Goal: Information Seeking & Learning: Check status

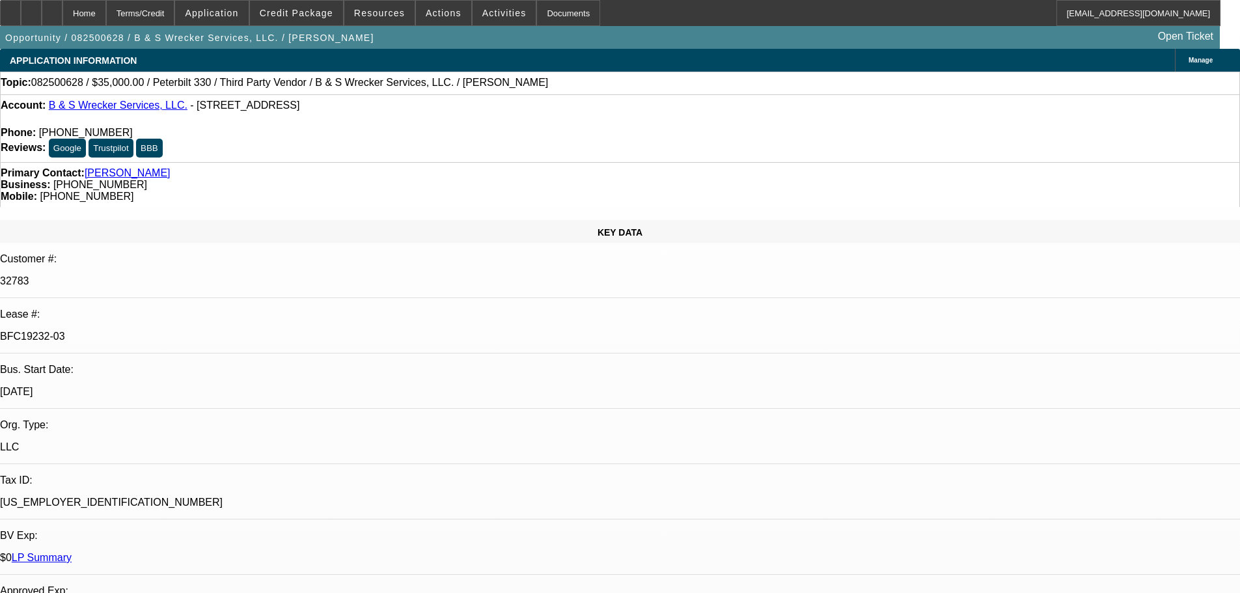
select select "0"
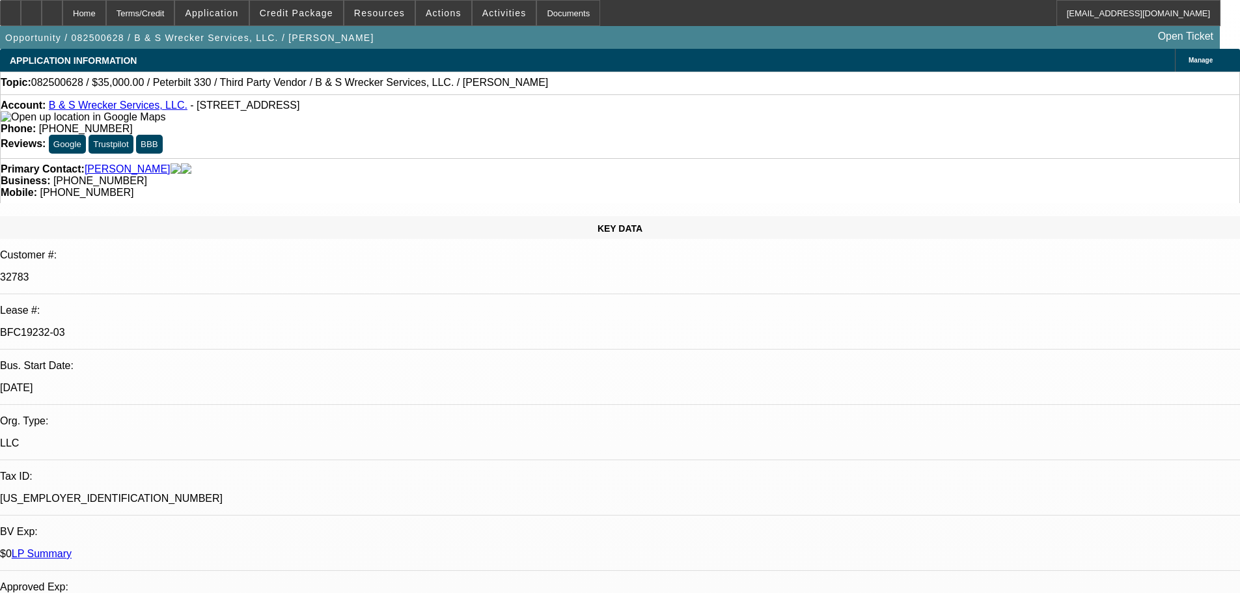
select select "0"
select select "6"
select select "0"
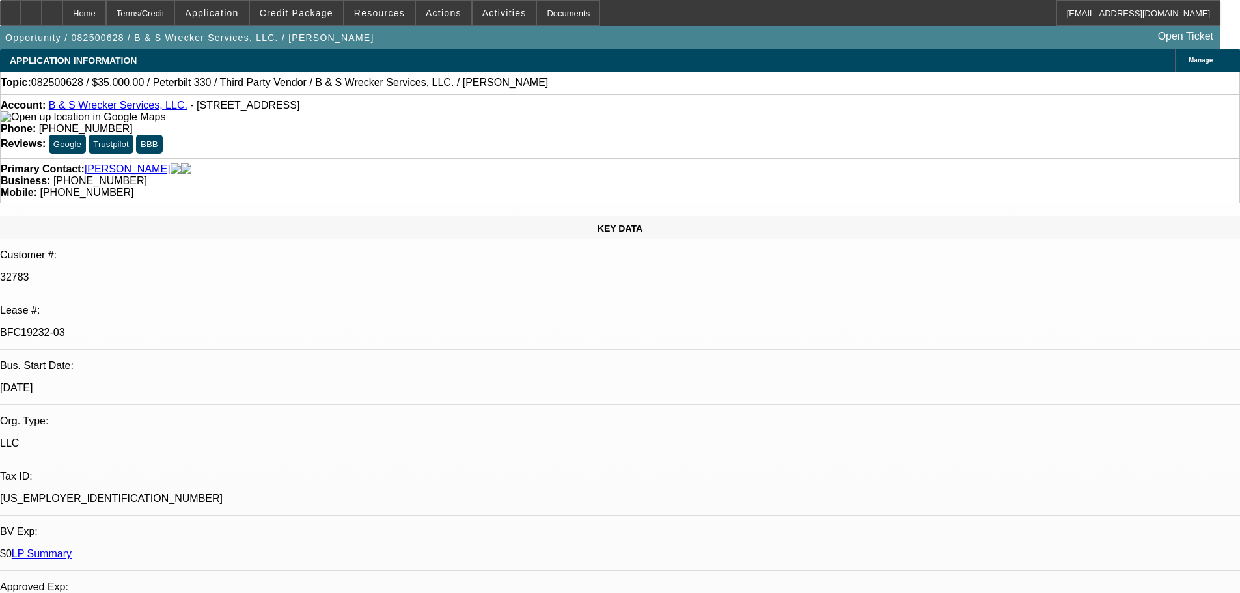
select select "0"
select select "6"
select select "0"
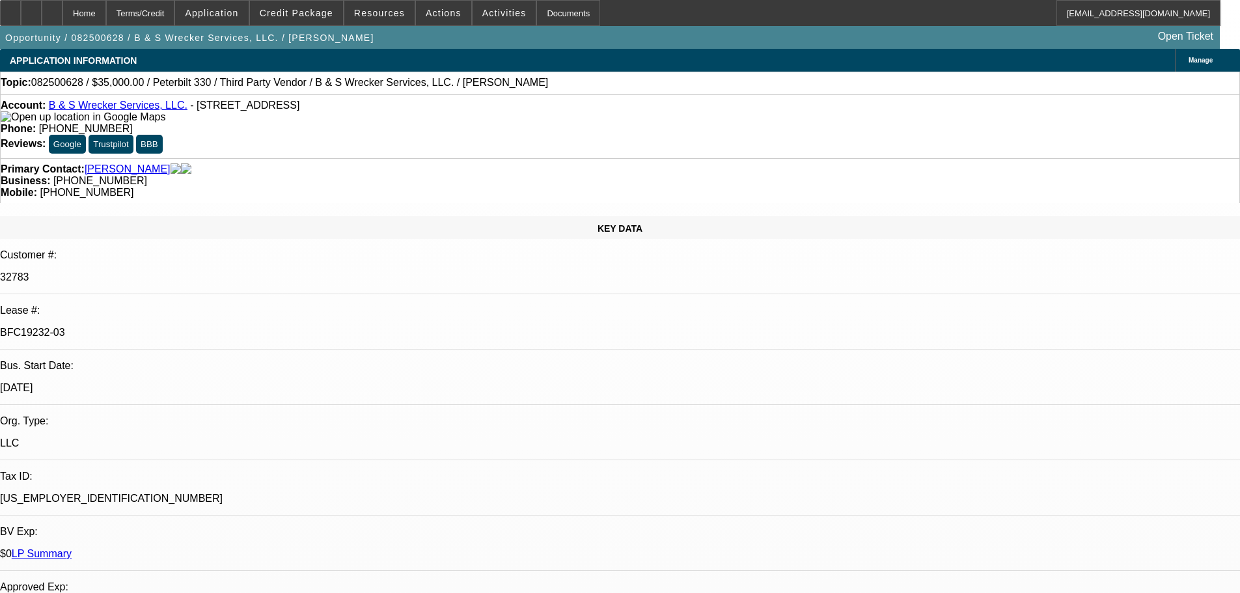
select select "6"
click at [312, 21] on span at bounding box center [296, 12] width 93 height 31
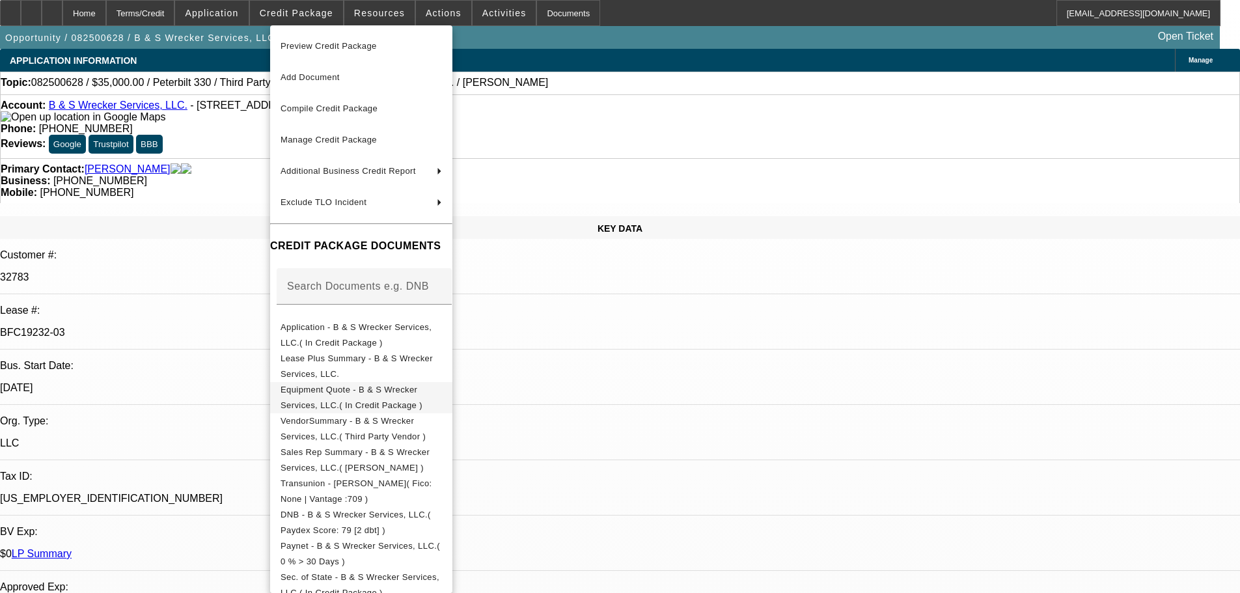
click at [345, 382] on button "Equipment Quote - B & S Wrecker Services, LLC.( In Credit Package )" at bounding box center [361, 397] width 182 height 31
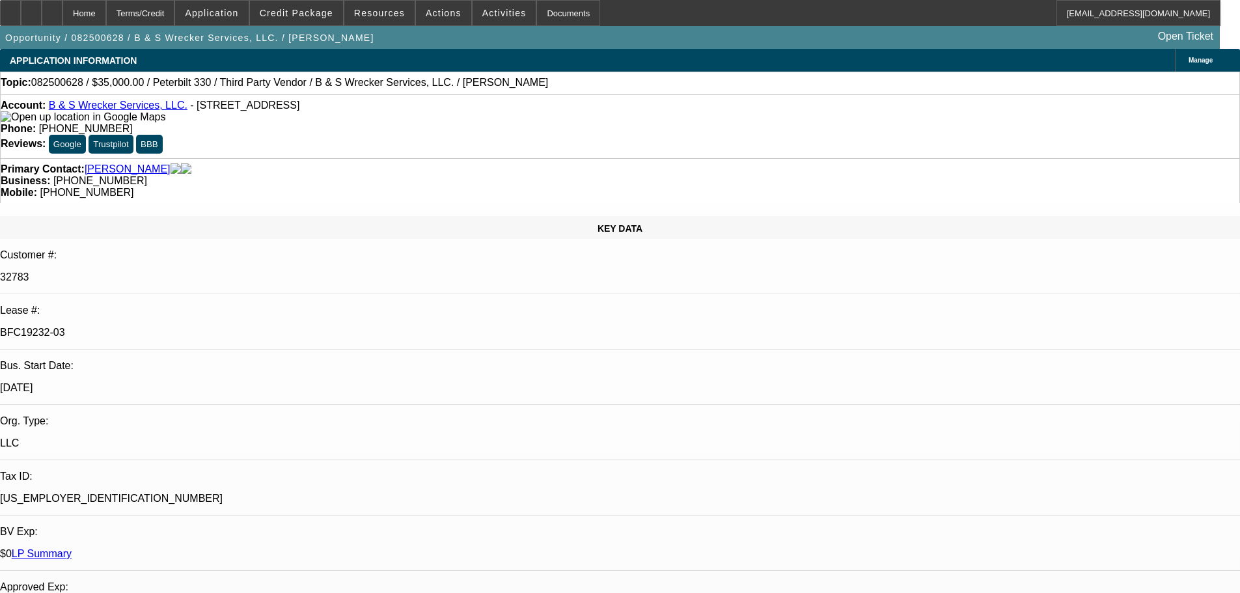
click at [10, 8] on icon at bounding box center [10, 8] width 0 height 0
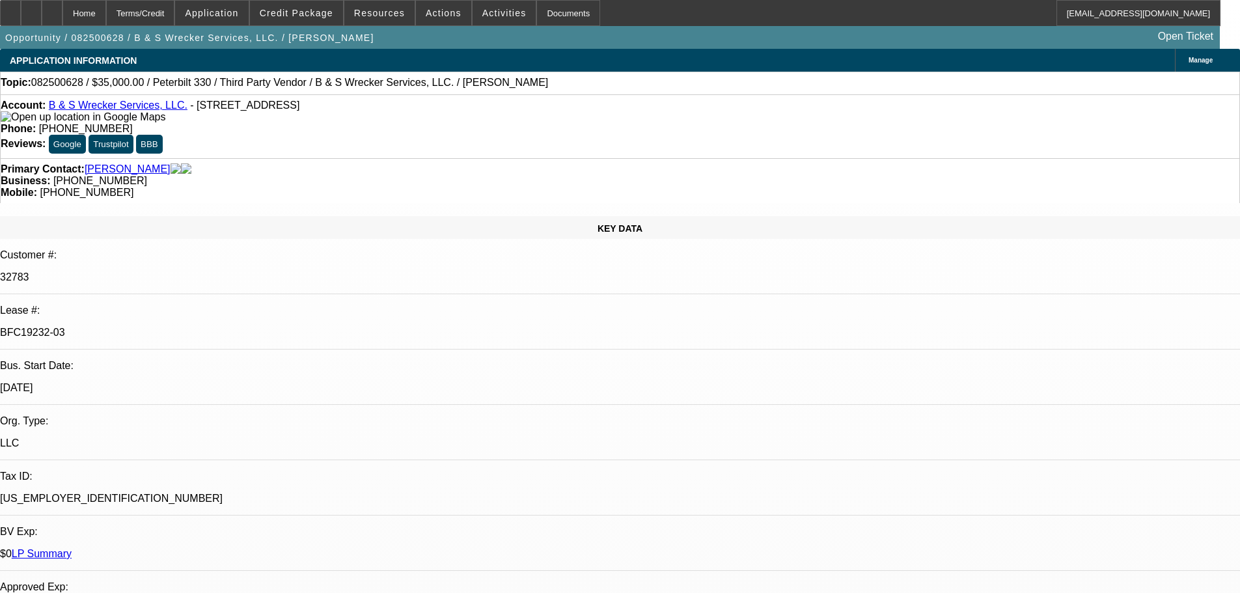
click at [63, 11] on div at bounding box center [52, 13] width 21 height 26
select select "0"
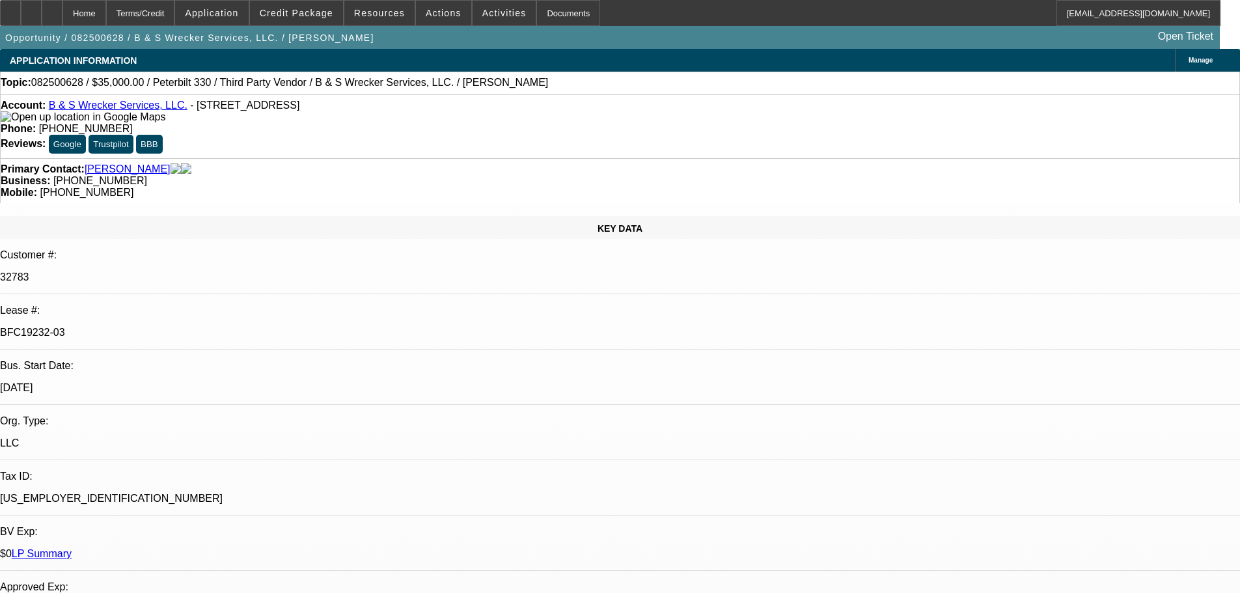
select select "6"
select select "0"
select select "6"
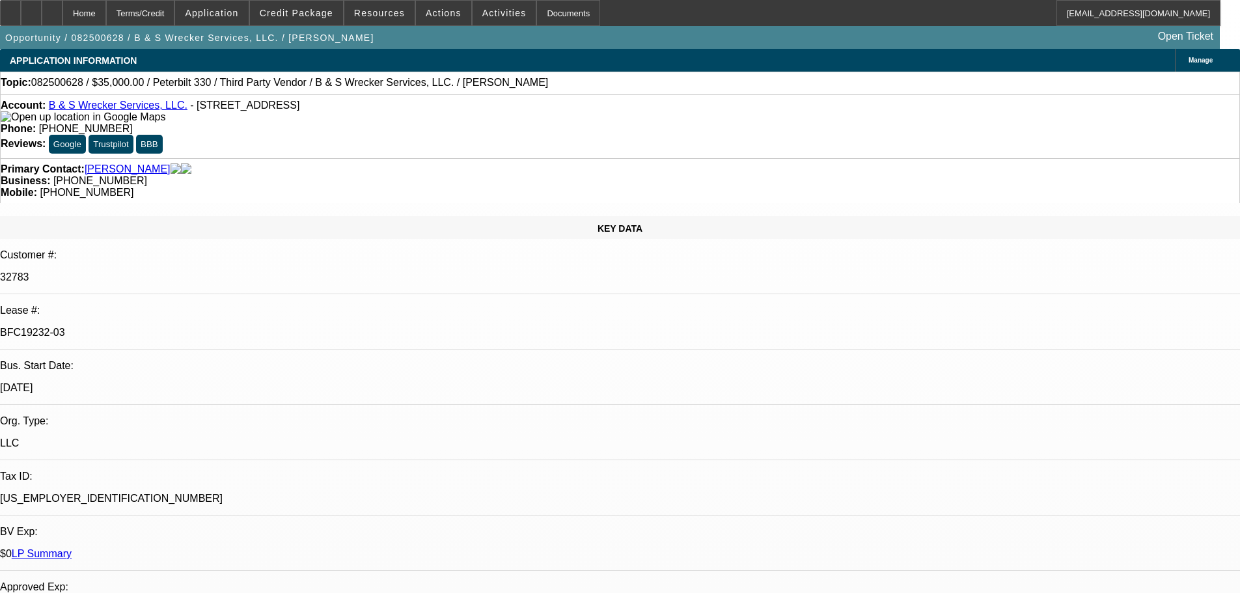
select select "0"
select select "6"
click at [1031, 132] on mat-icon "reply" at bounding box center [1025, 136] width 16 height 16
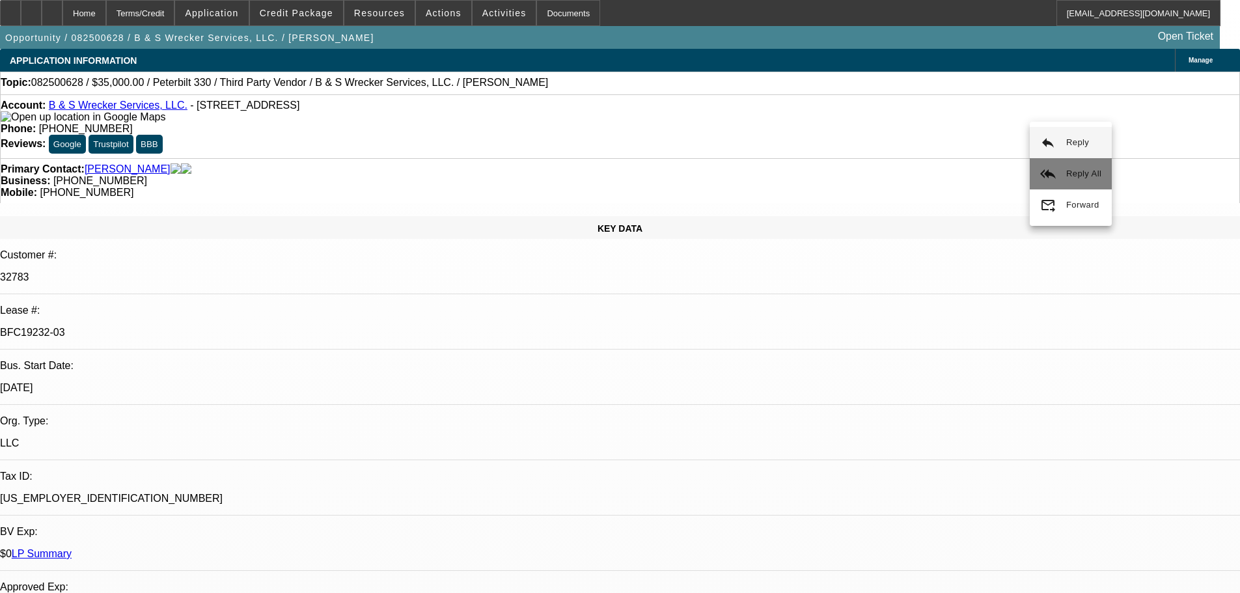
click at [1071, 166] on span "Reply All" at bounding box center [1084, 174] width 35 height 16
click at [10, 8] on icon at bounding box center [10, 8] width 0 height 0
click at [604, 89] on div "Topic: 082500628 / $35,000.00 / Peterbilt 330 / Third Party Vendor / B & S Wrec…" at bounding box center [620, 83] width 1239 height 12
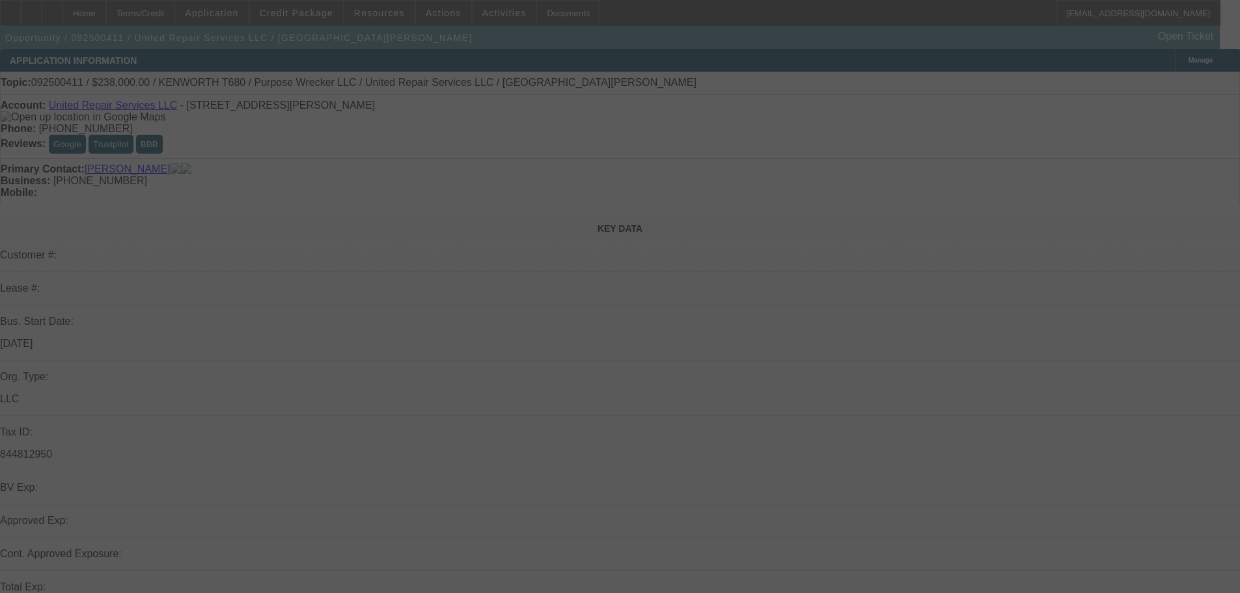
select select "0"
select select "2"
select select "0.1"
select select "4"
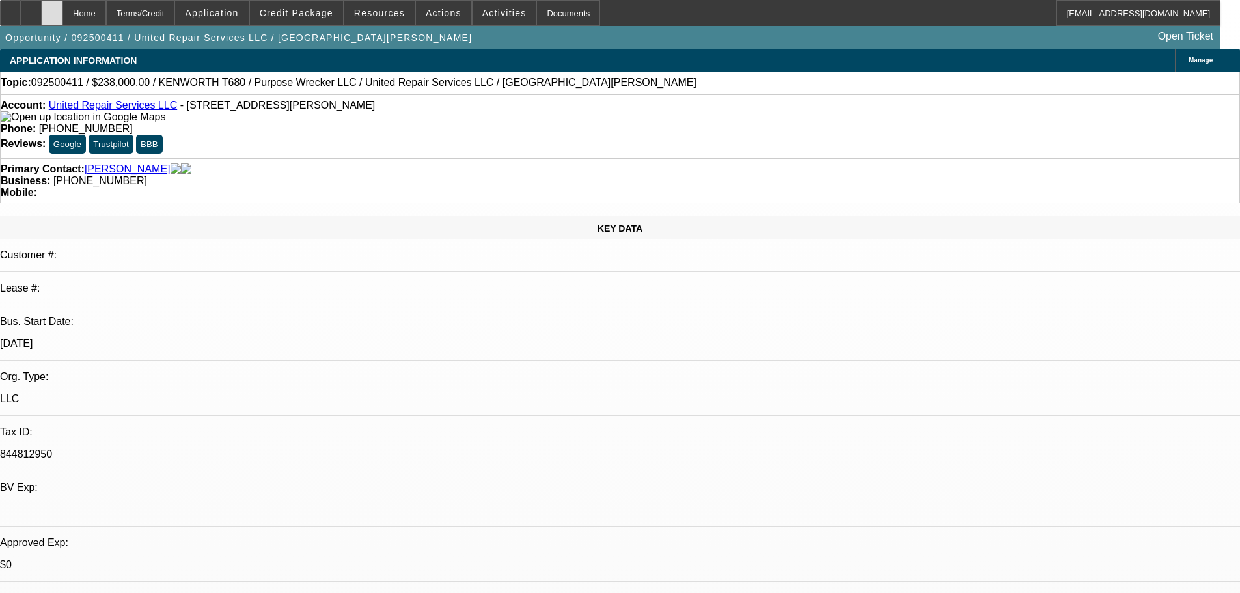
click at [52, 8] on icon at bounding box center [52, 8] width 0 height 0
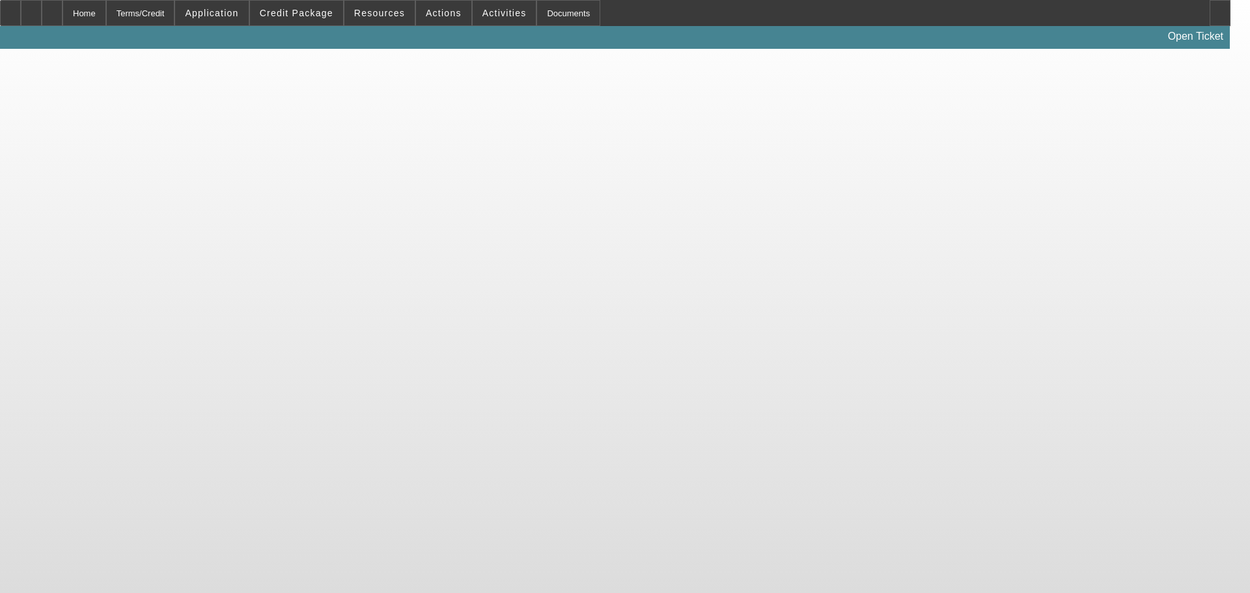
select select "0"
select select "2"
select select "0"
select select "6"
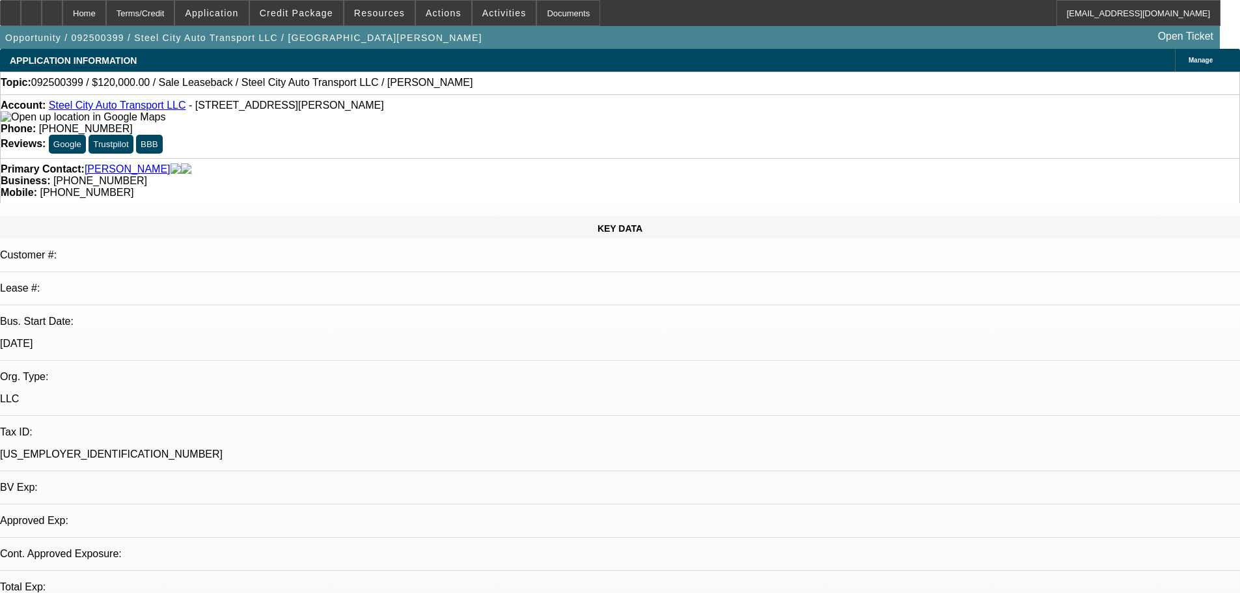
select select "0"
select select "2"
select select "0.1"
select select "4"
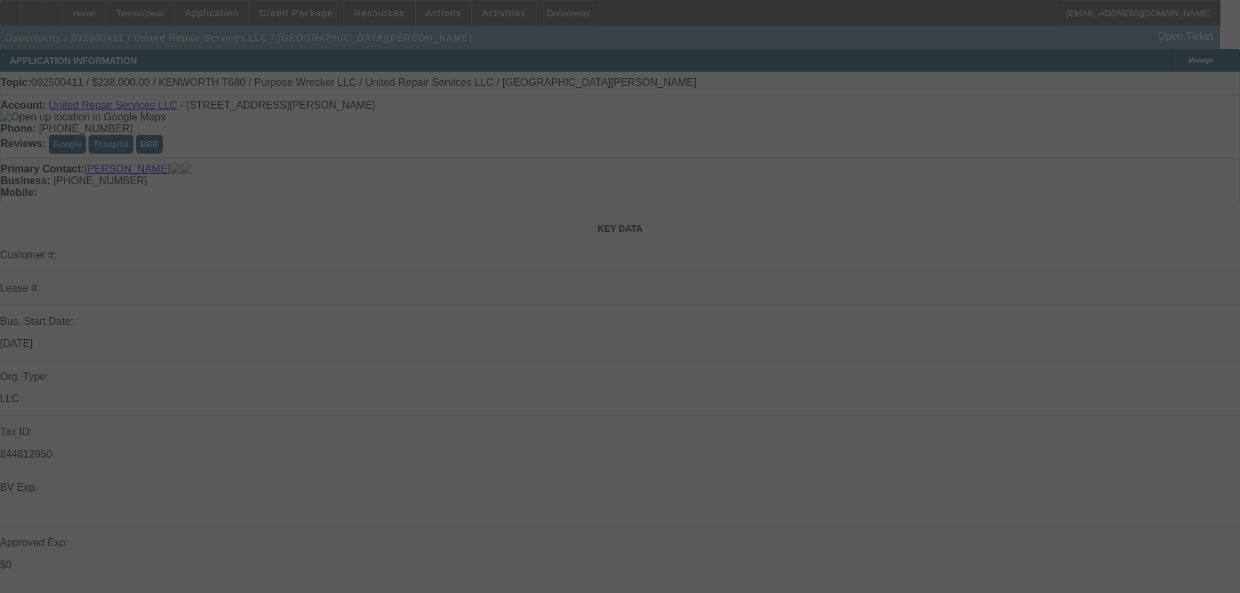
select select "0"
select select "2"
select select "0.1"
select select "4"
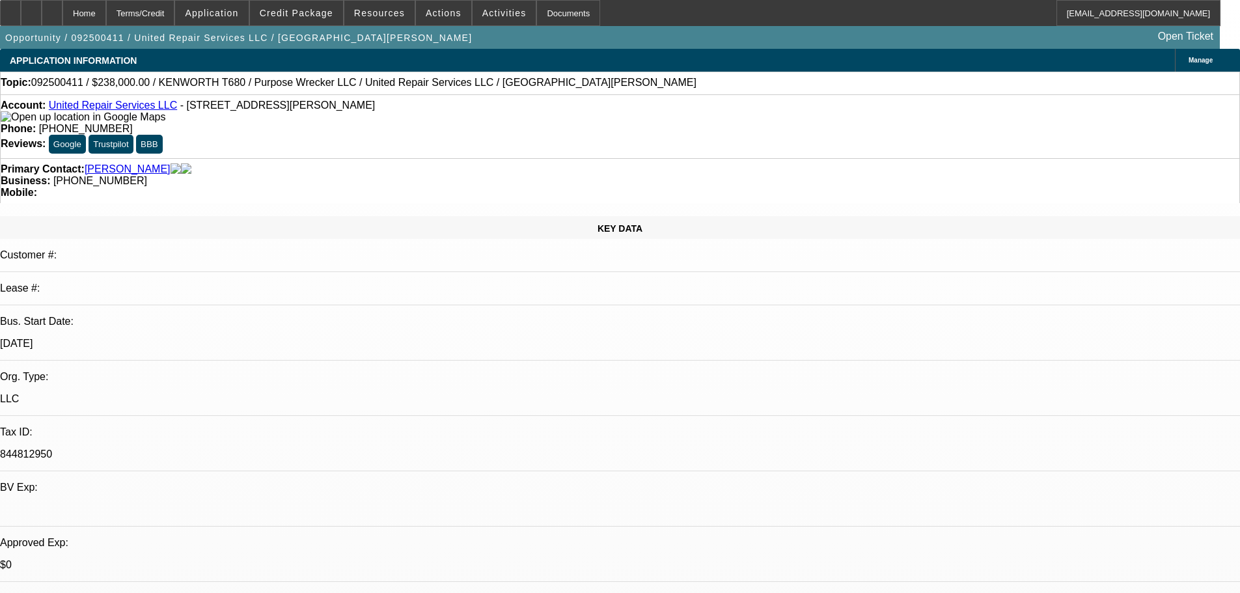
click at [555, 102] on div "Account: United Repair Services LLC - 8060 Wheeler St, Detroit, MI 48210 Phone:…" at bounding box center [620, 126] width 1240 height 64
click at [582, 102] on div "Account: United Repair Services LLC - 8060 Wheeler St, Detroit, MI 48210 Phone:…" at bounding box center [620, 126] width 1240 height 64
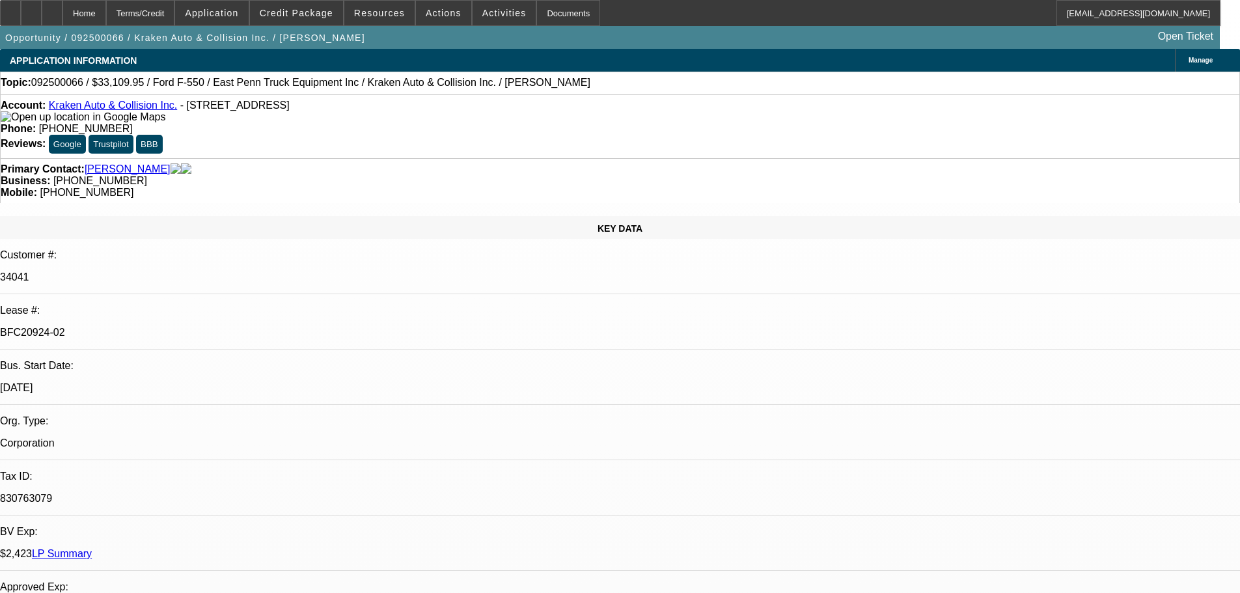
select select "0"
select select "0.1"
select select "4"
select select "0"
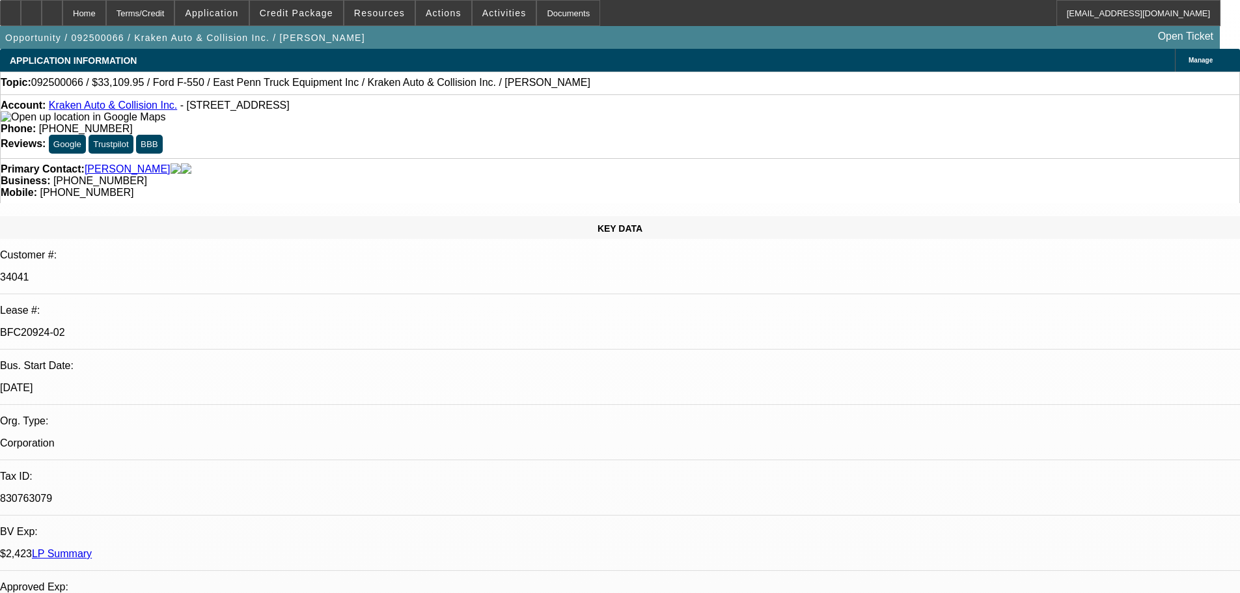
select select "0"
select select "0.1"
select select "4"
select select "0"
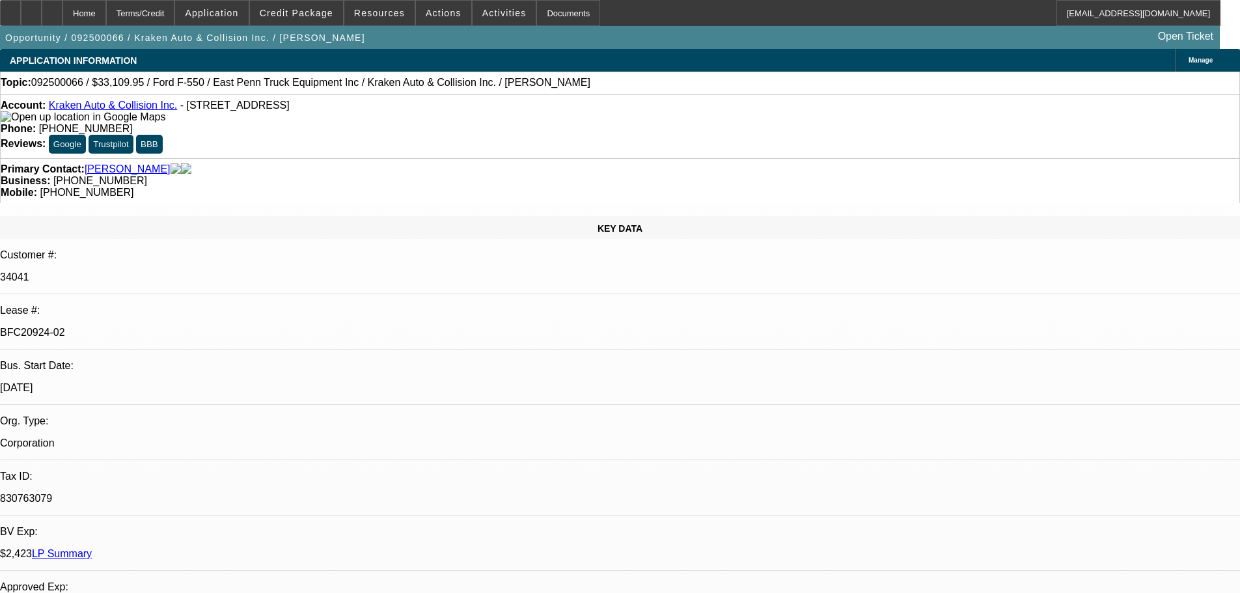
select select "0.1"
select select "4"
select select "0"
select select "0.1"
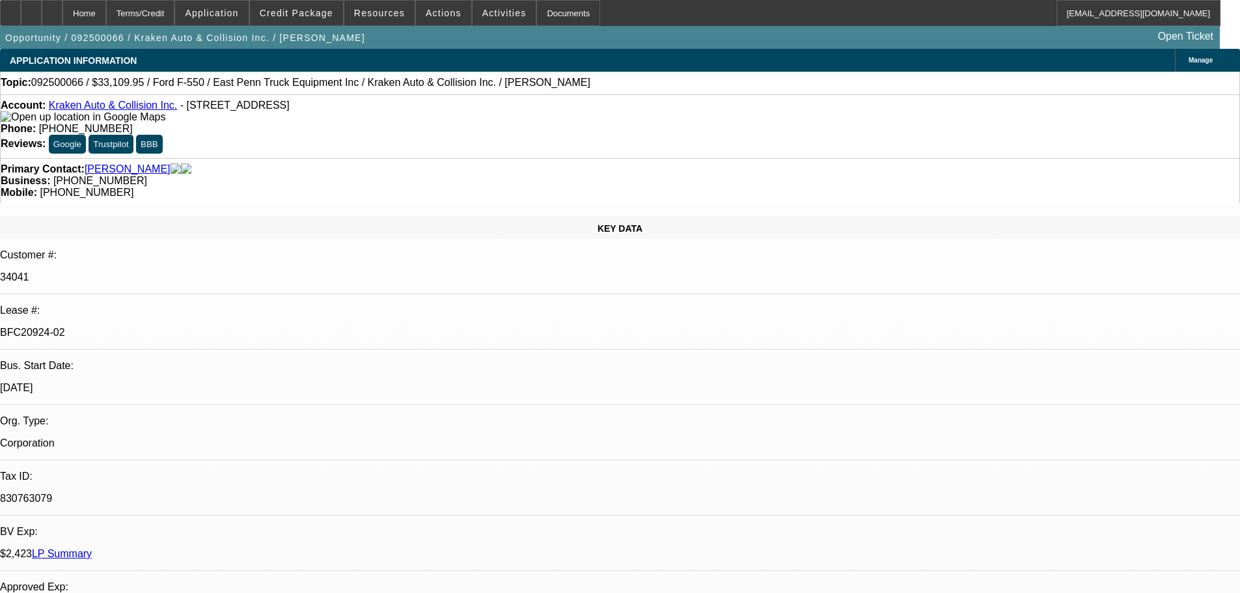
select select "4"
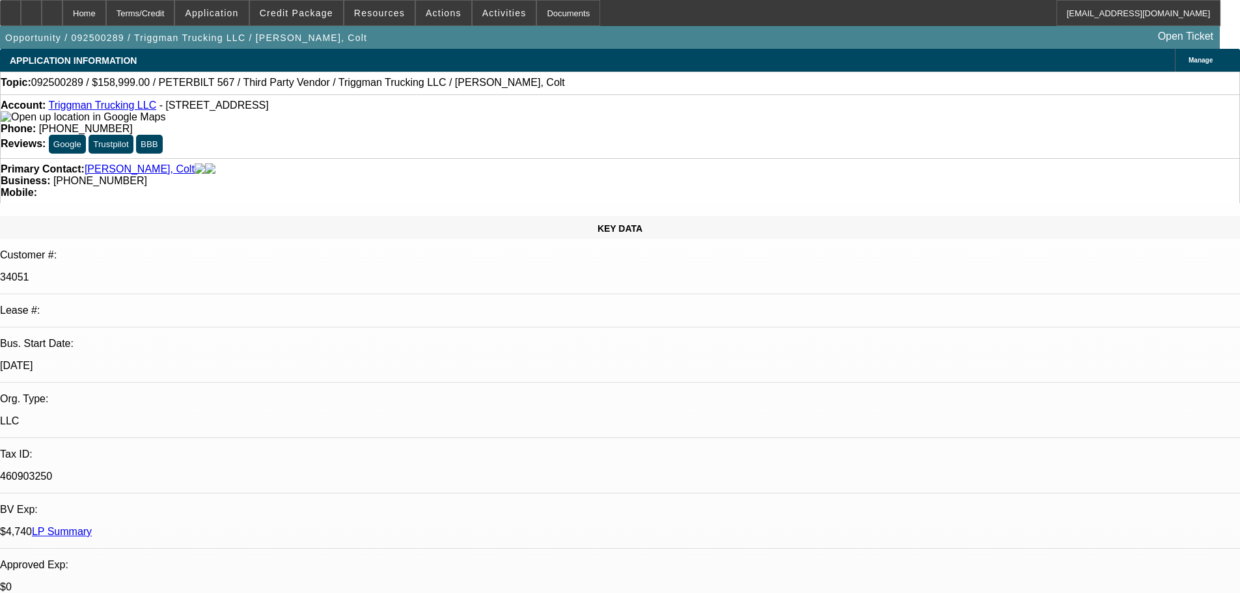
select select "0"
select select "2"
select select "0.1"
select select "4"
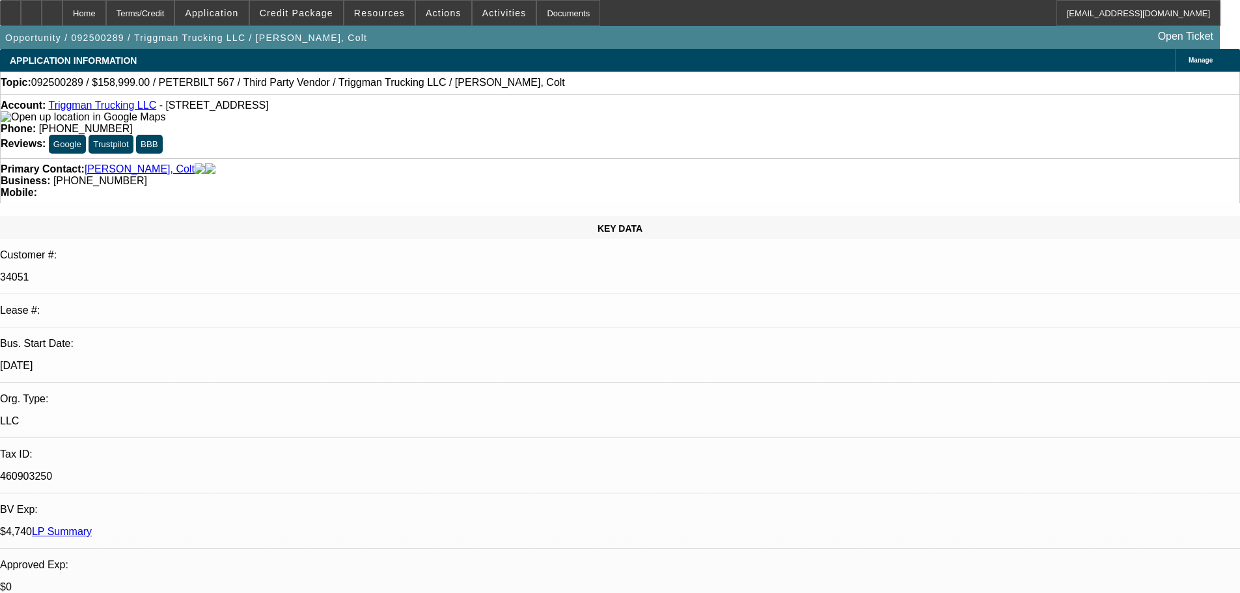
select select "0"
select select "2"
select select "0.1"
select select "4"
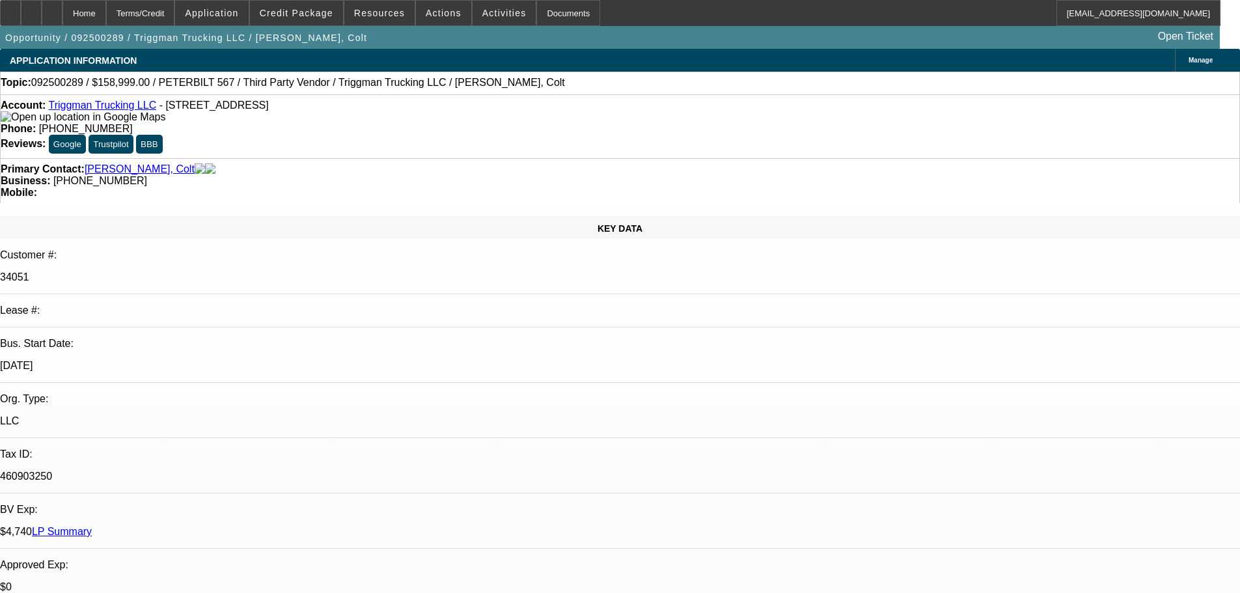
scroll to position [1953, 0]
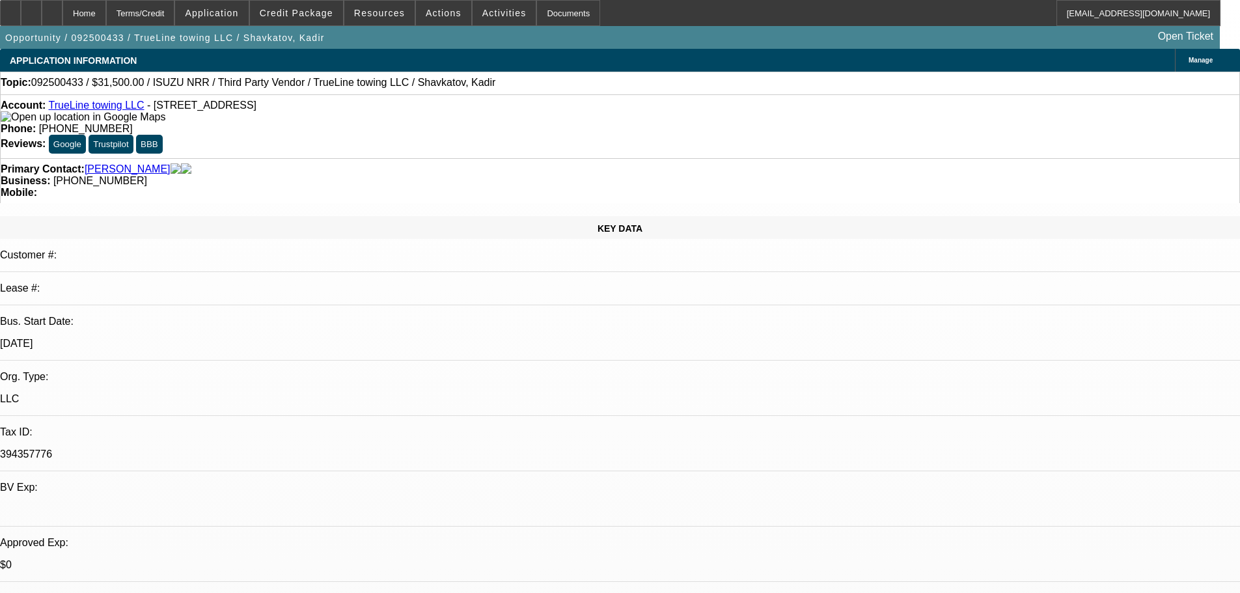
select select "0.1"
select select "2"
select select "0.1"
select select "4"
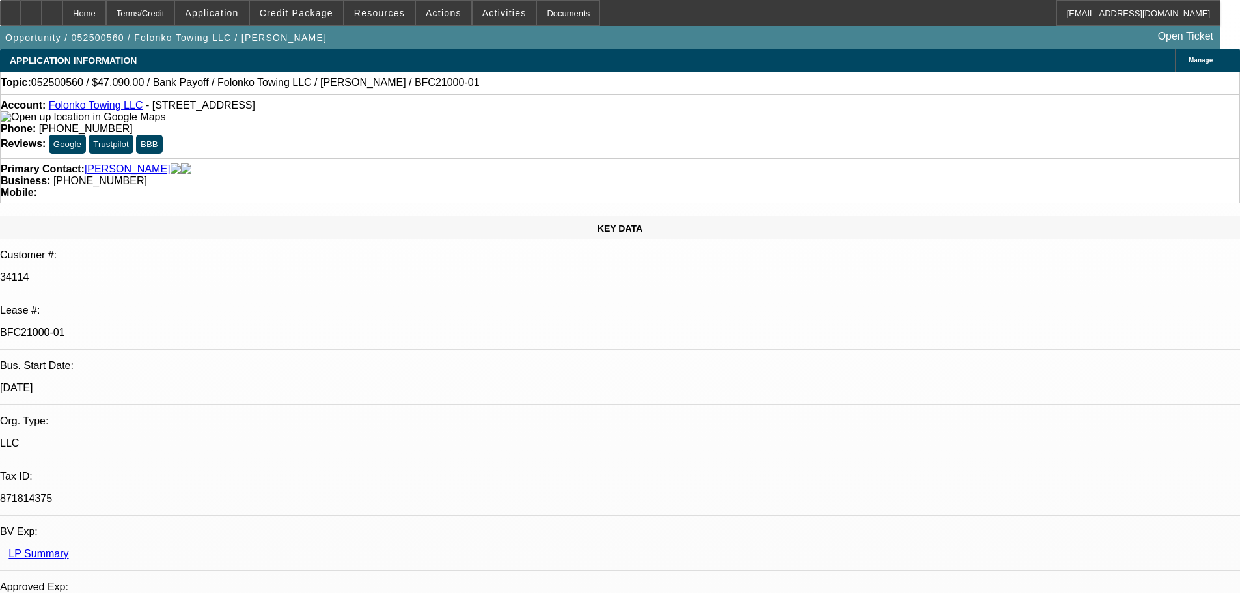
select select "0"
select select "2"
select select "0.1"
select select "4"
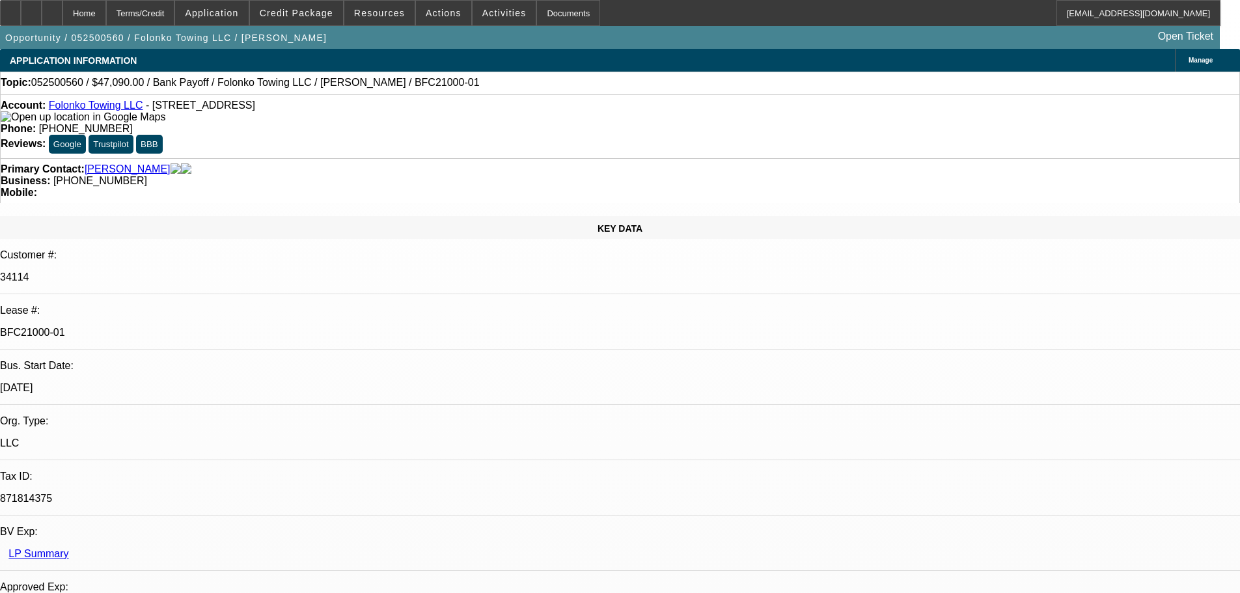
select select "0"
select select "2"
select select "0.1"
select select "4"
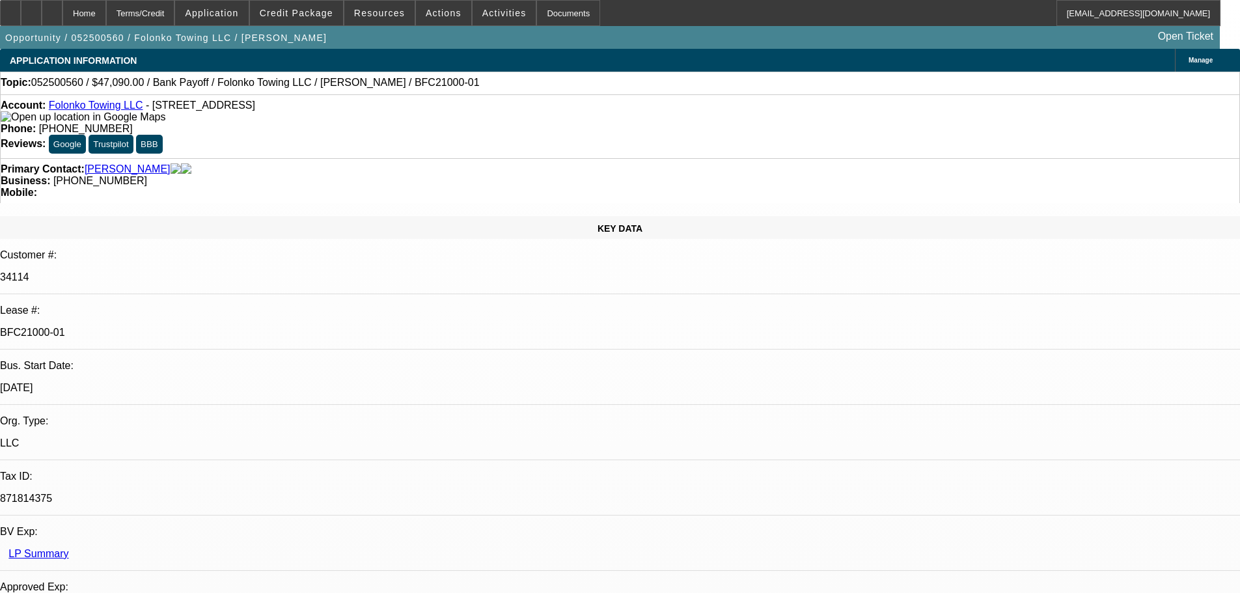
select select "0"
select select "2"
select select "0.1"
select select "4"
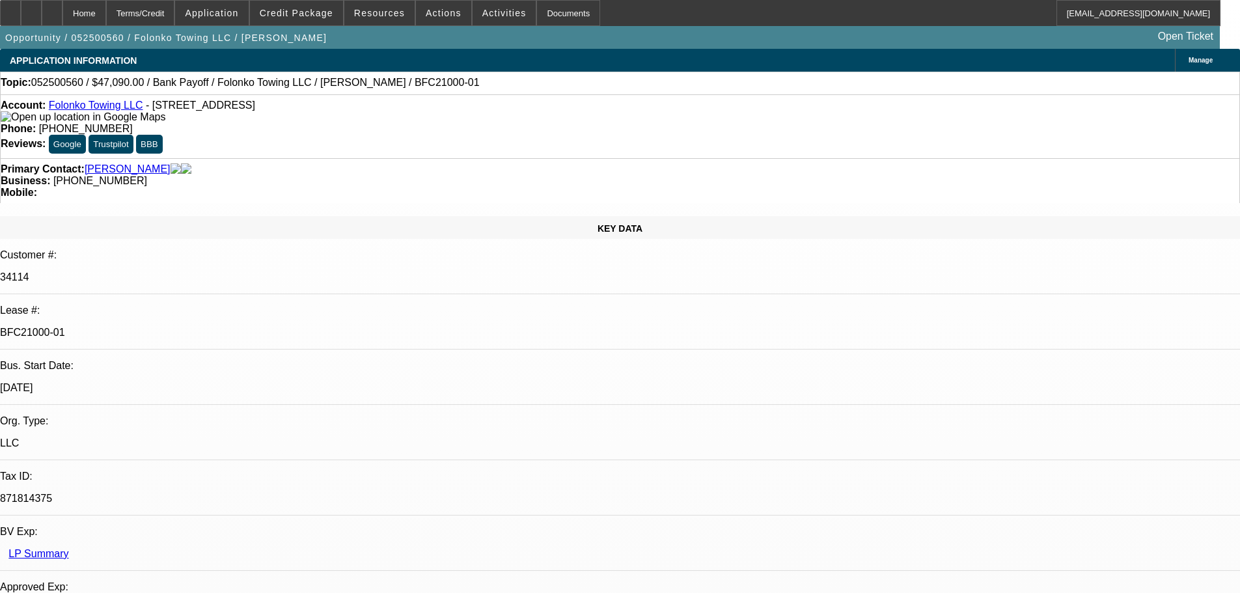
select select "0"
select select "2"
select select "0.1"
select select "4"
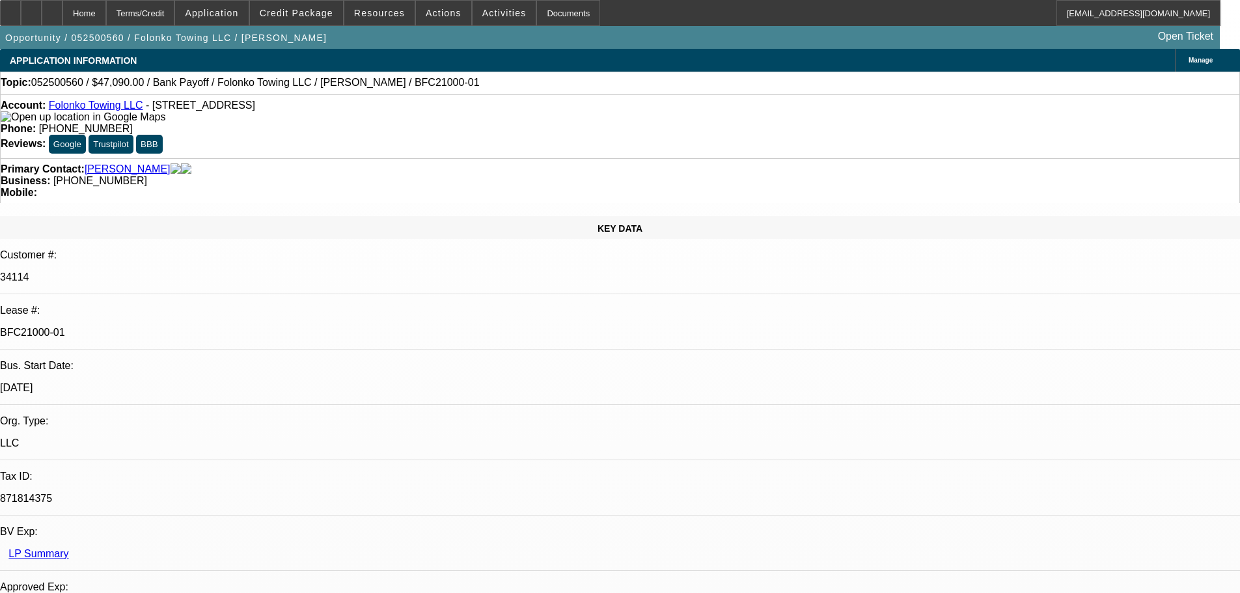
click at [52, 8] on icon at bounding box center [52, 8] width 0 height 0
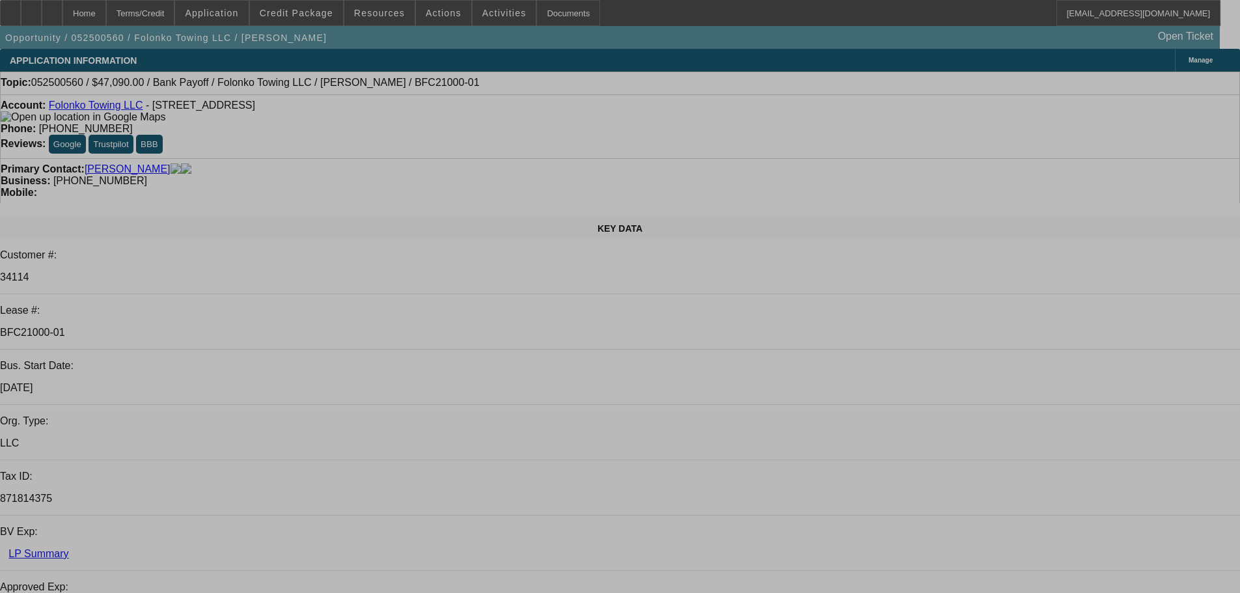
select select "0"
select select "2"
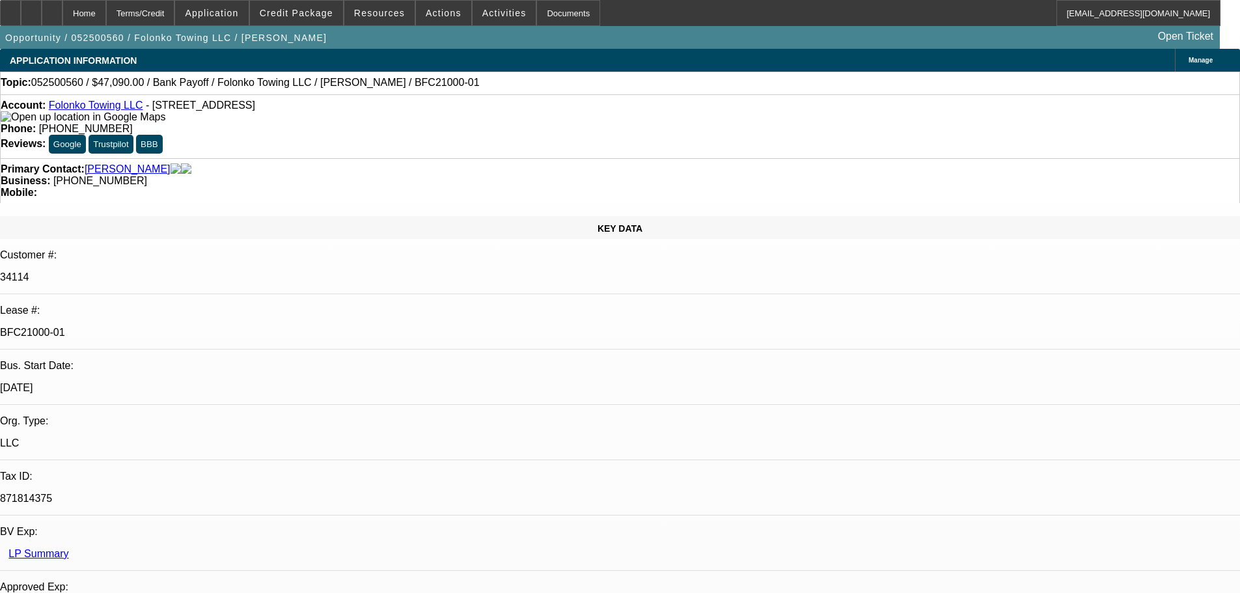
select select "2"
select select "0.1"
select select "4"
select select "0"
select select "2"
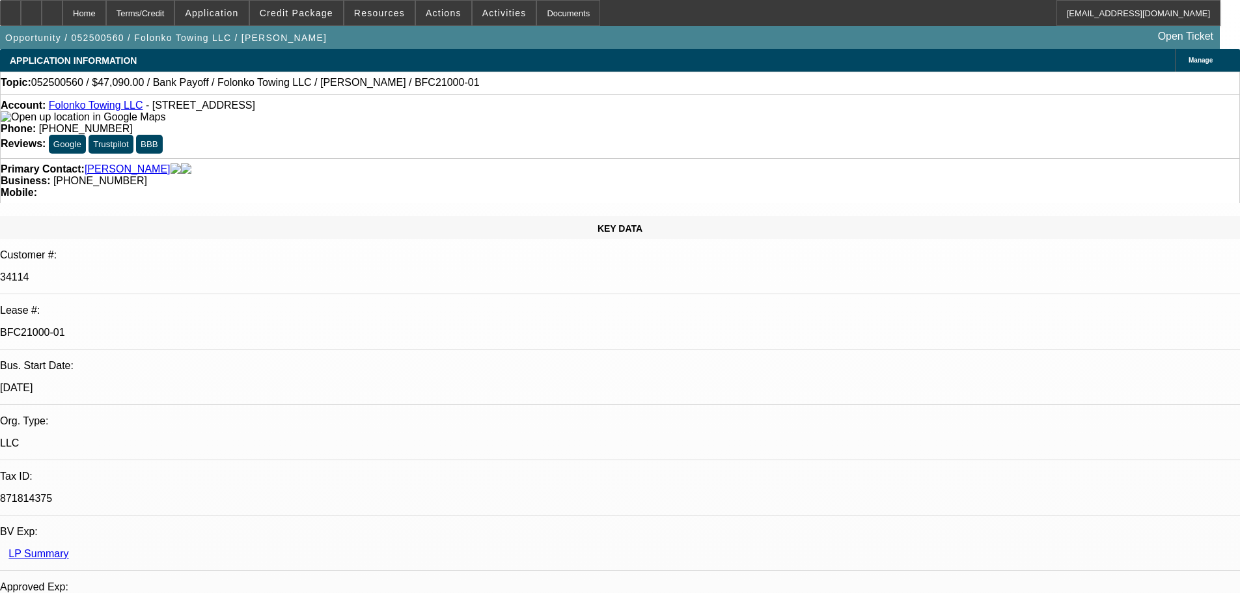
select select "2"
select select "0.1"
select select "4"
select select "0"
select select "2"
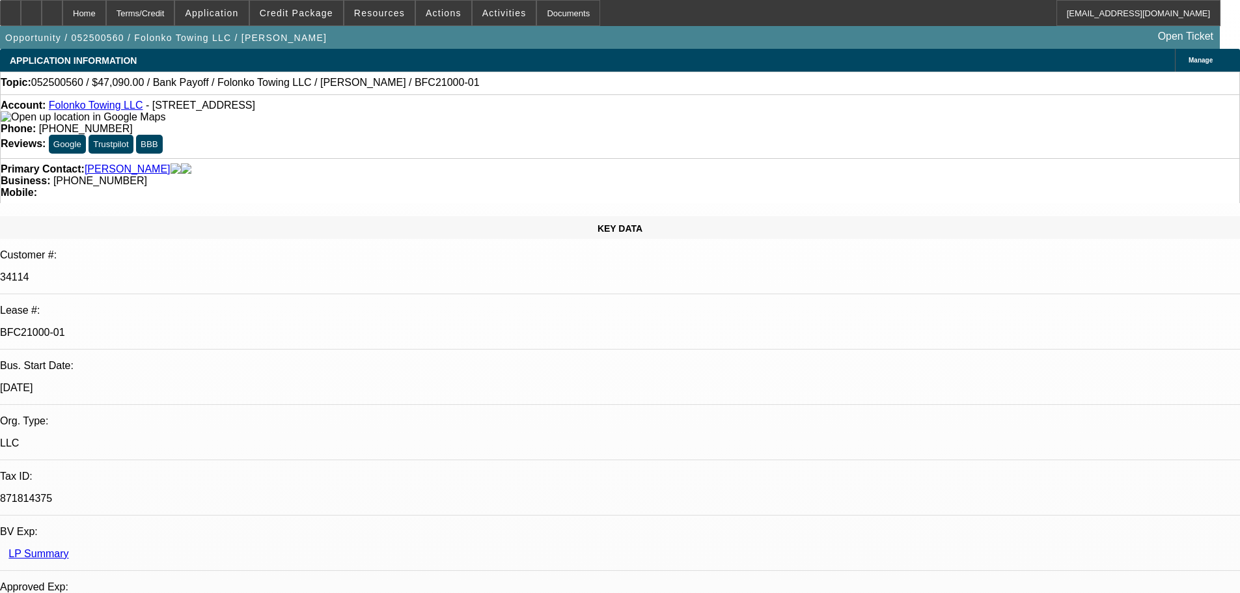
select select "2"
select select "0.1"
select select "4"
select select "0"
select select "2"
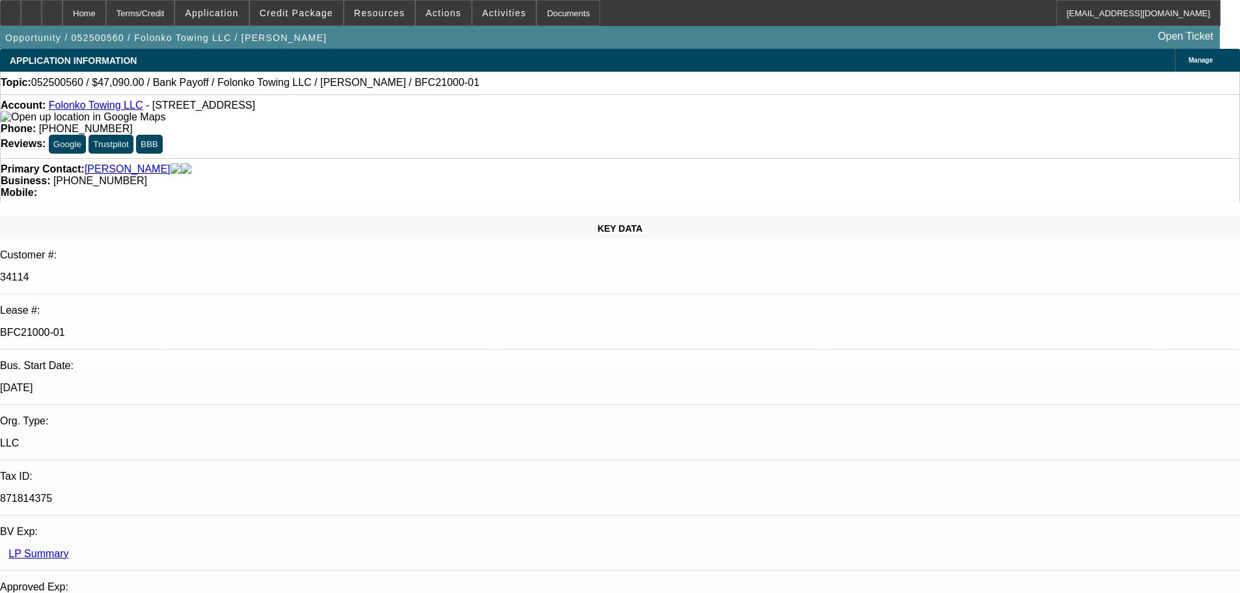
select select "2"
select select "0.1"
select select "4"
click at [578, 89] on div "Topic: 052500560 / $47,090.00 / Bank Payoff / Folonko Towing LLC / Touray, Lami…" at bounding box center [620, 83] width 1239 height 12
click at [21, 5] on div at bounding box center [10, 13] width 21 height 26
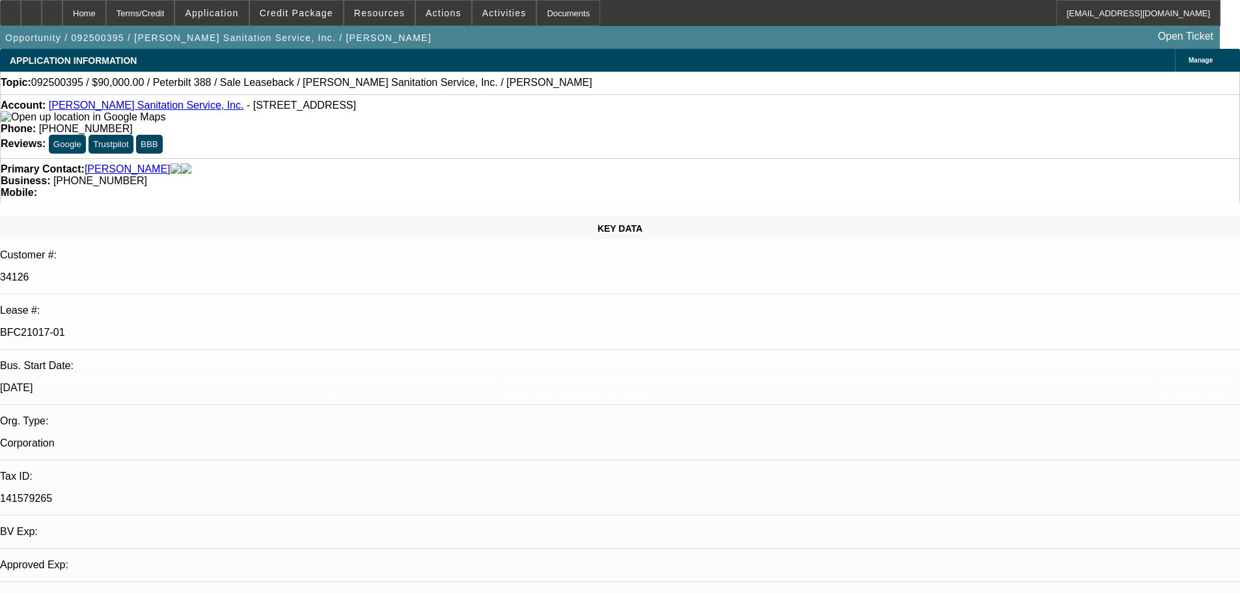
select select "0"
select select "2"
select select "0"
select select "6"
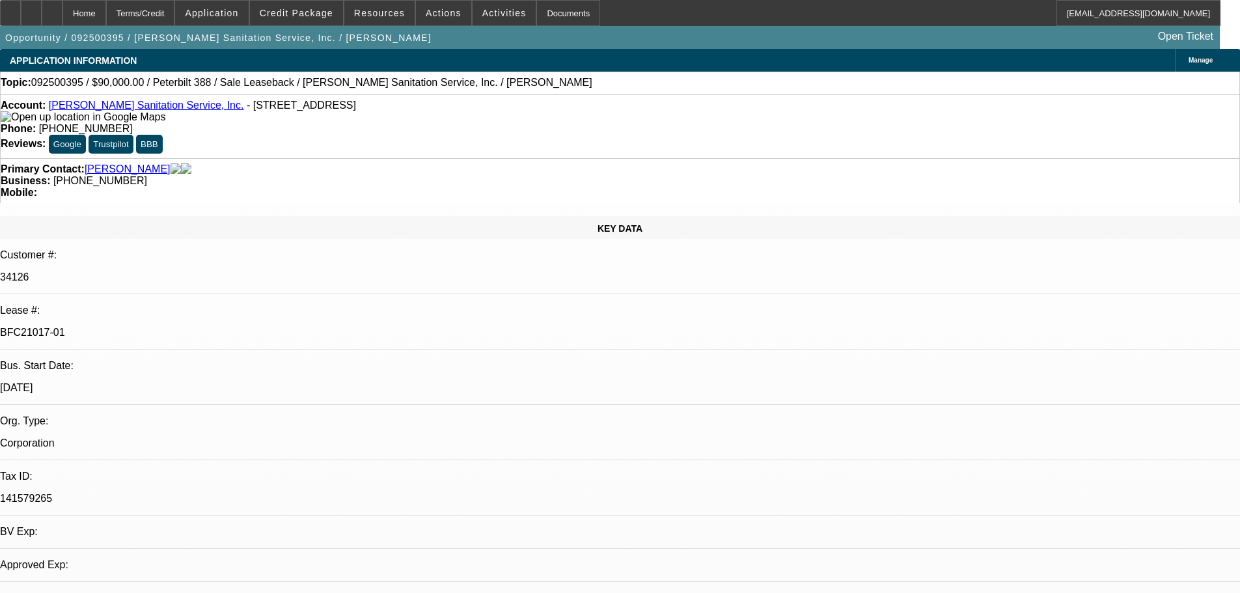
select select "0"
select select "2"
select select "0"
select select "6"
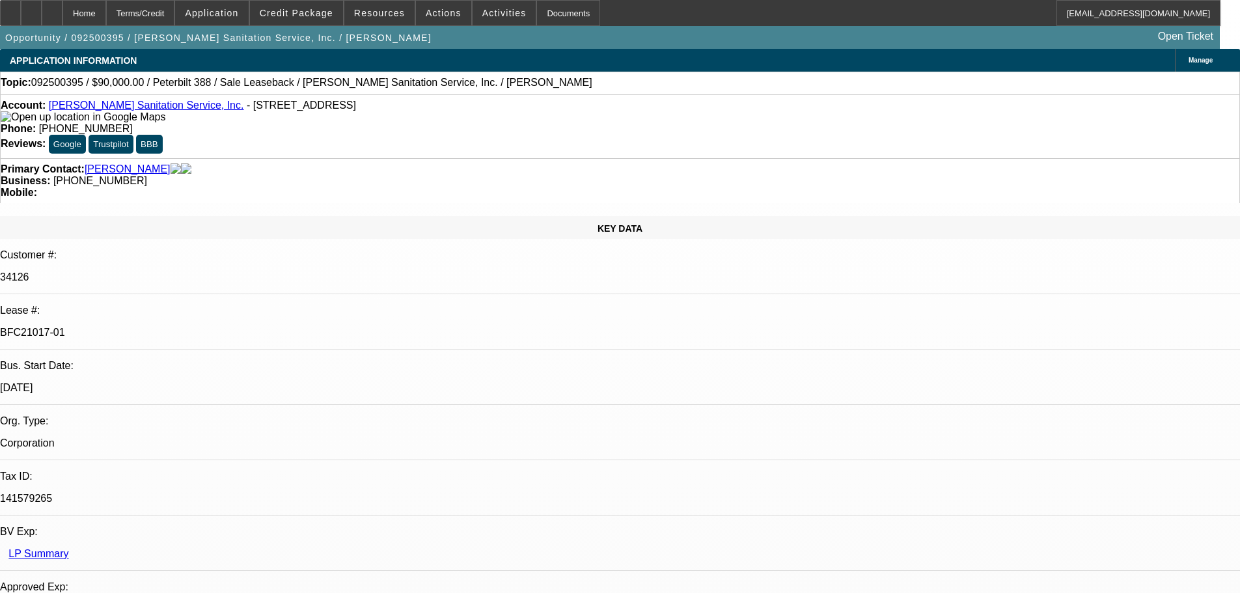
drag, startPoint x: 942, startPoint y: 94, endPoint x: 1226, endPoint y: 383, distance: 404.7
select select "0"
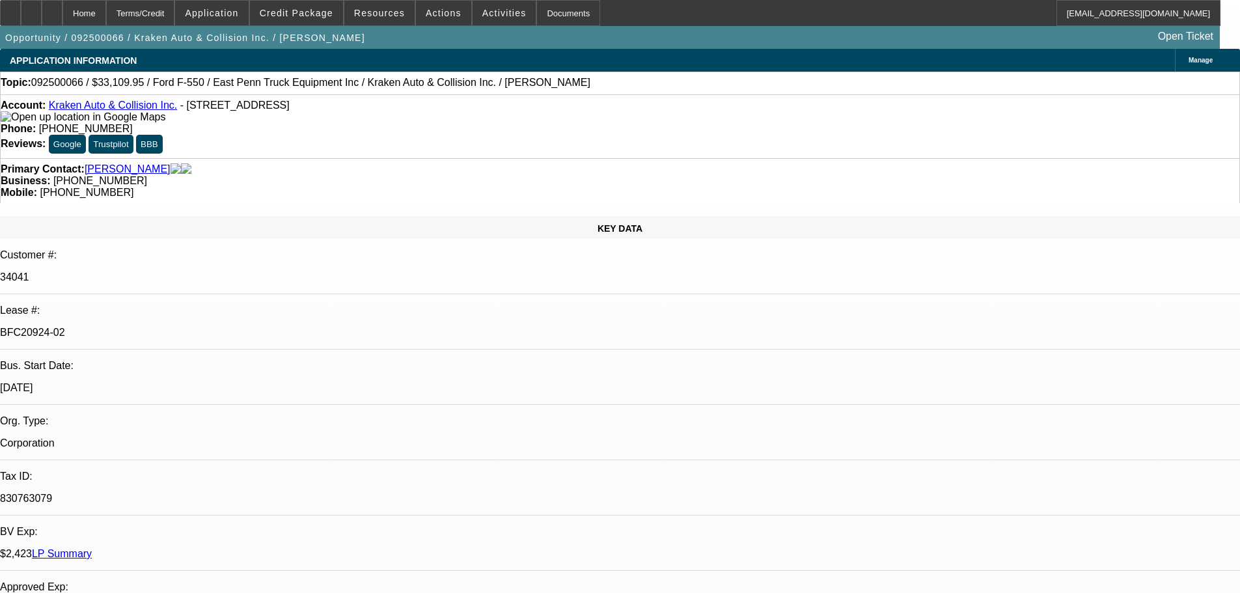
select select "0.1"
select select "4"
select select "0"
select select "0.1"
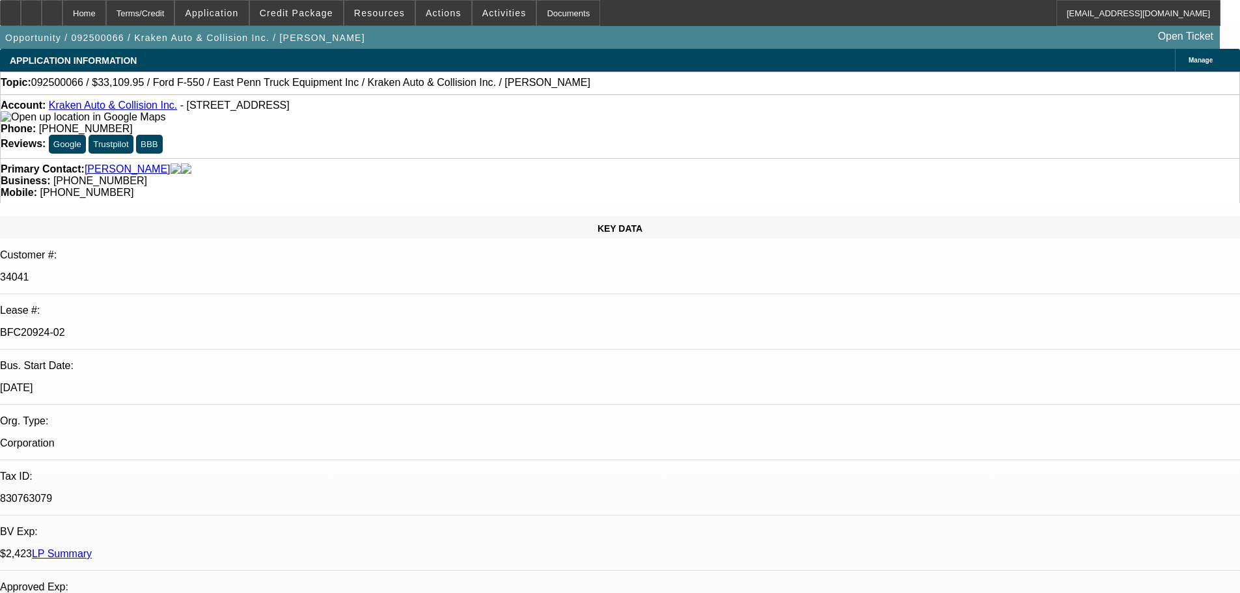
select select "4"
select select "0"
select select "0.1"
select select "4"
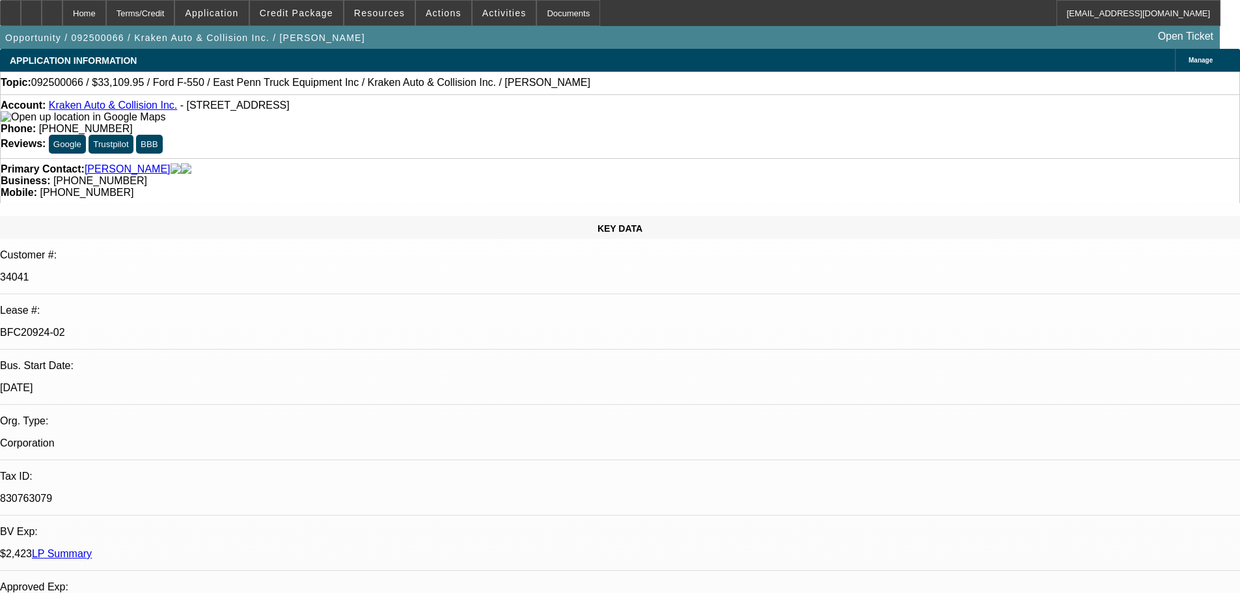
select select "0"
select select "0.1"
select select "4"
